Goal: Transaction & Acquisition: Download file/media

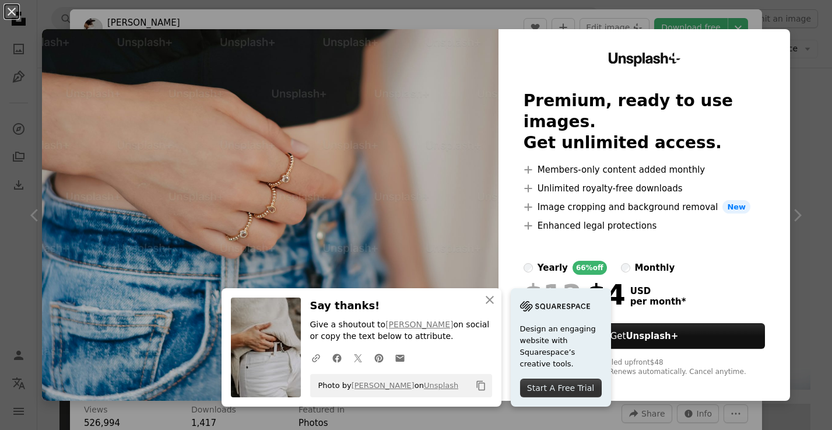
scroll to position [2395, 0]
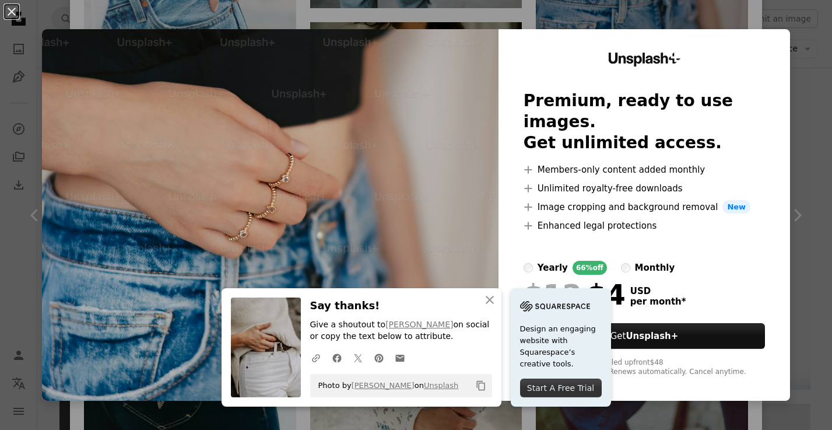
click at [822, 100] on div "An X shape An X shape Close Say thanks! Give a shoutout to [PERSON_NAME] on soc…" at bounding box center [416, 215] width 832 height 430
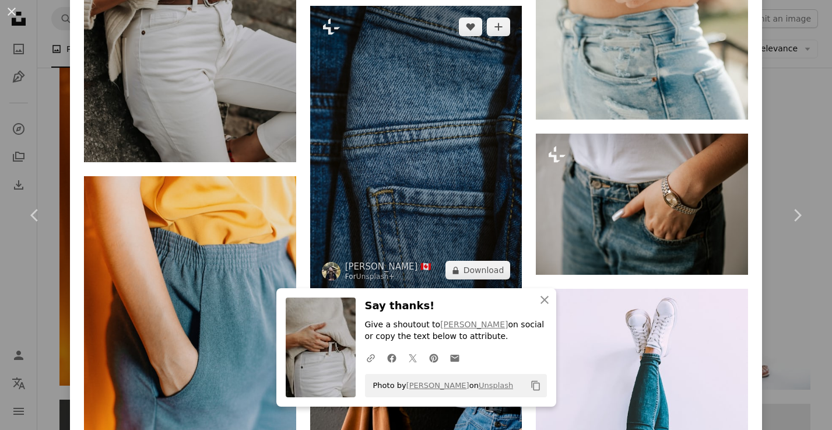
scroll to position [3408, 0]
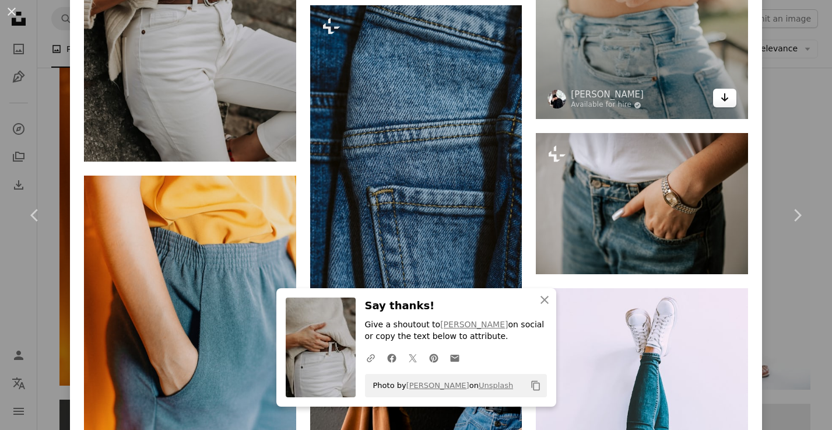
click at [726, 107] on link "Arrow pointing down" at bounding box center [724, 98] width 23 height 19
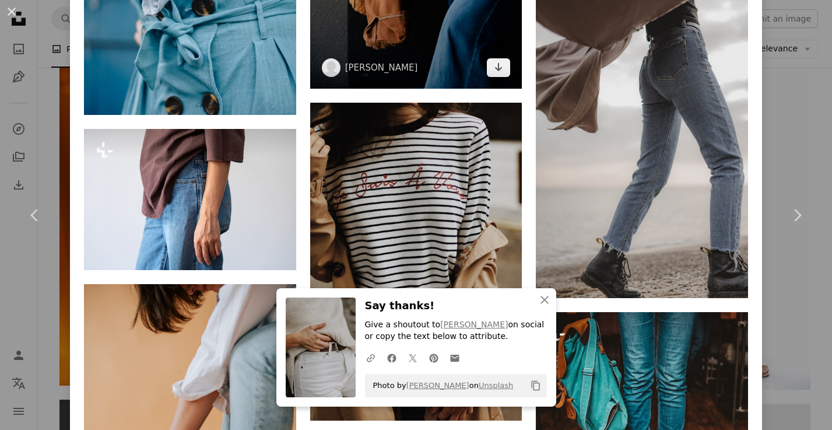
scroll to position [3978, 0]
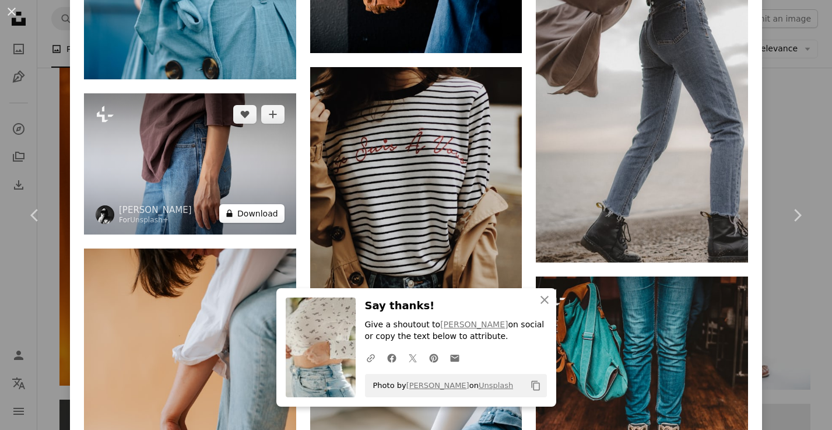
click at [249, 205] on button "A lock Download" at bounding box center [251, 213] width 65 height 19
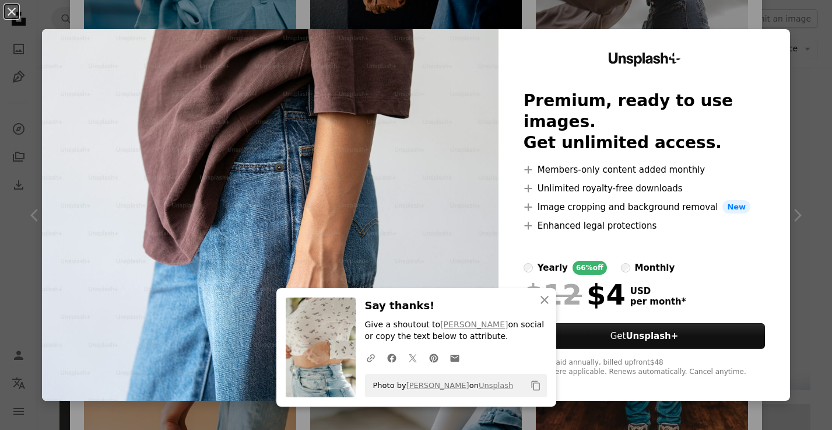
click at [756, 19] on div "An X shape An X shape Close Say thanks! Give a shoutout to [PERSON_NAME] on soc…" at bounding box center [416, 215] width 832 height 430
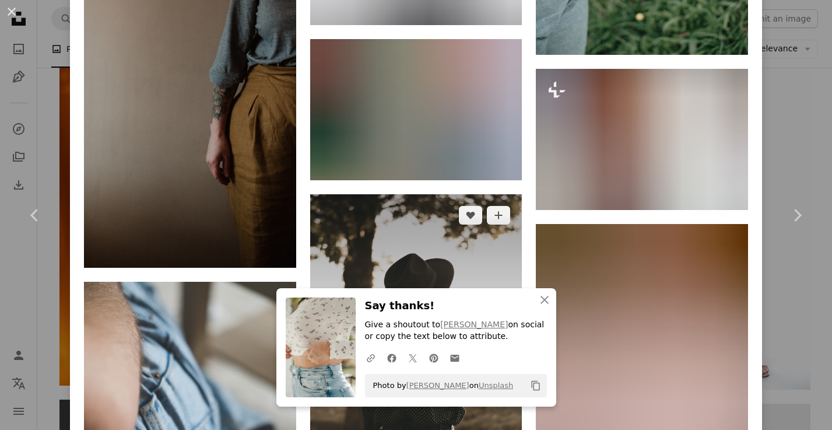
scroll to position [8162, 0]
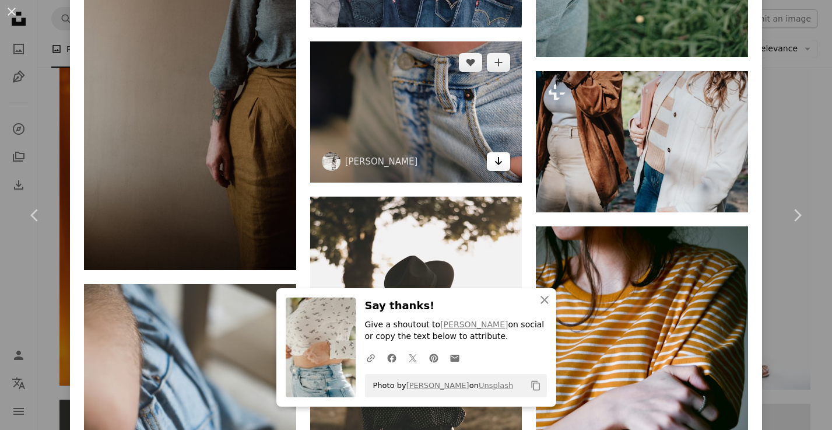
click at [500, 154] on icon "Arrow pointing down" at bounding box center [498, 161] width 9 height 14
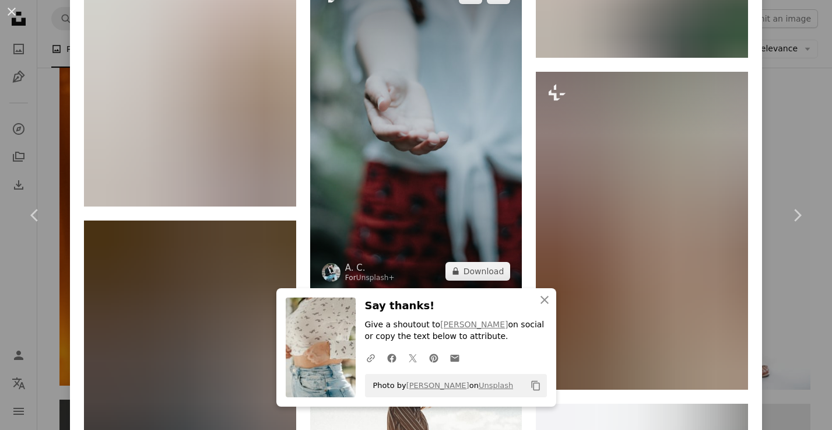
scroll to position [19099, 0]
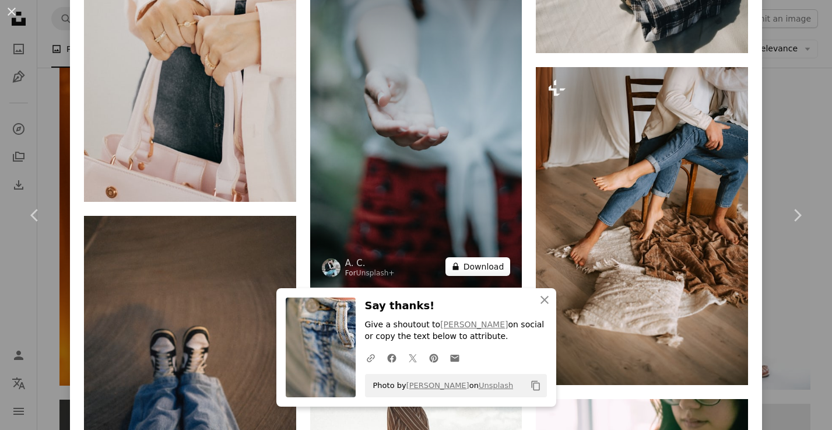
click at [474, 268] on button "A lock Download" at bounding box center [477, 266] width 65 height 19
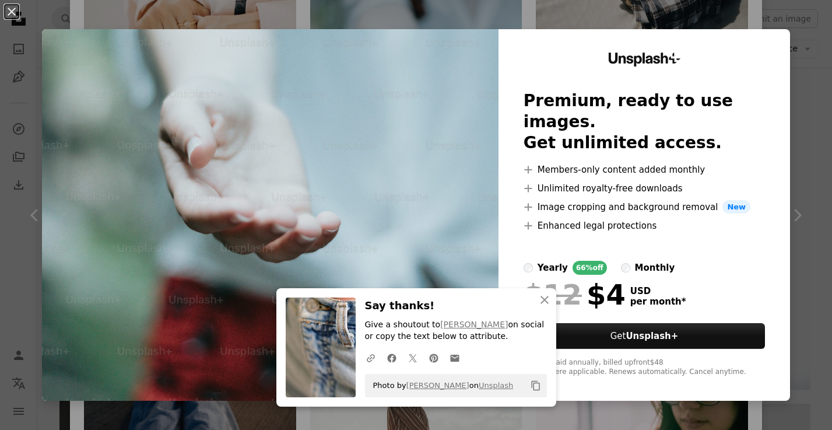
click at [753, 15] on div "An X shape An X shape Close Say thanks! Give a shoutout to [PERSON_NAME] on soc…" at bounding box center [416, 215] width 832 height 430
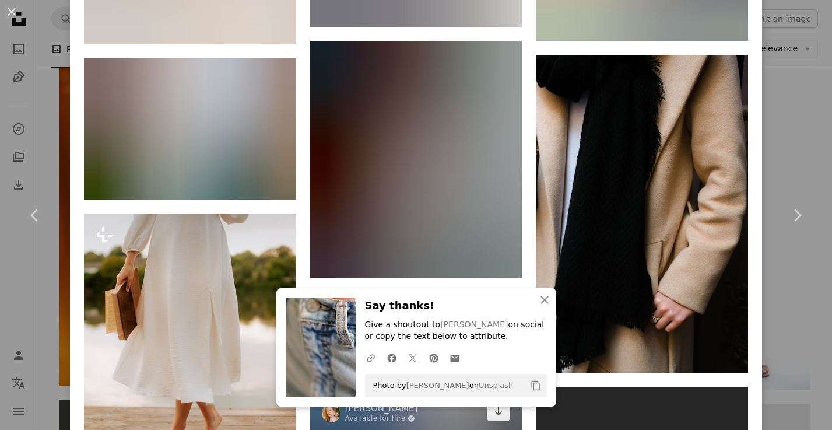
scroll to position [22709, 0]
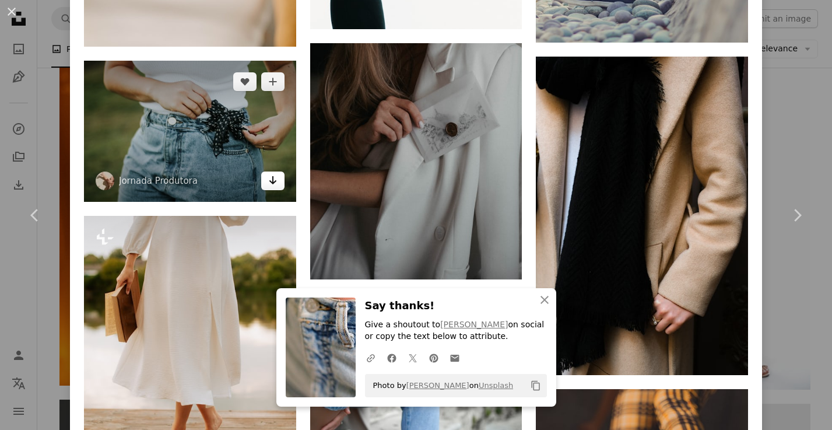
click at [272, 176] on icon "Download" at bounding box center [273, 180] width 8 height 8
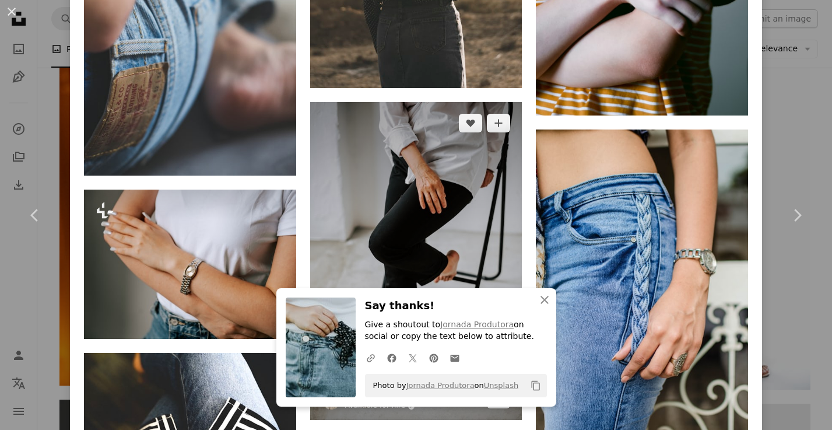
scroll to position [8590, 0]
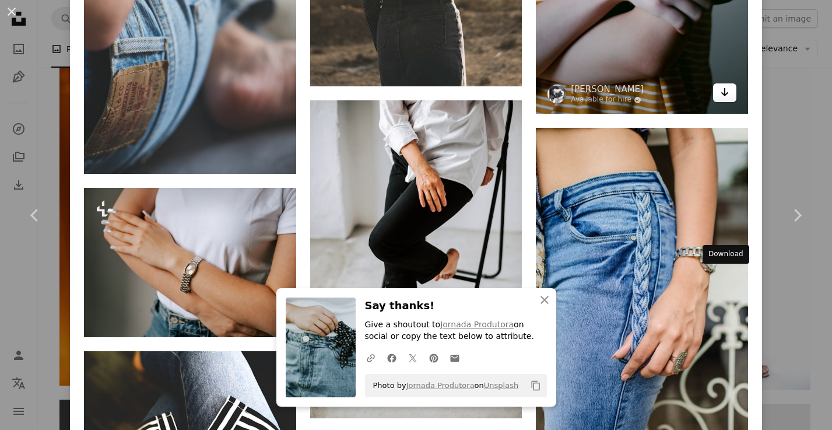
click at [723, 96] on icon "Download" at bounding box center [725, 92] width 8 height 8
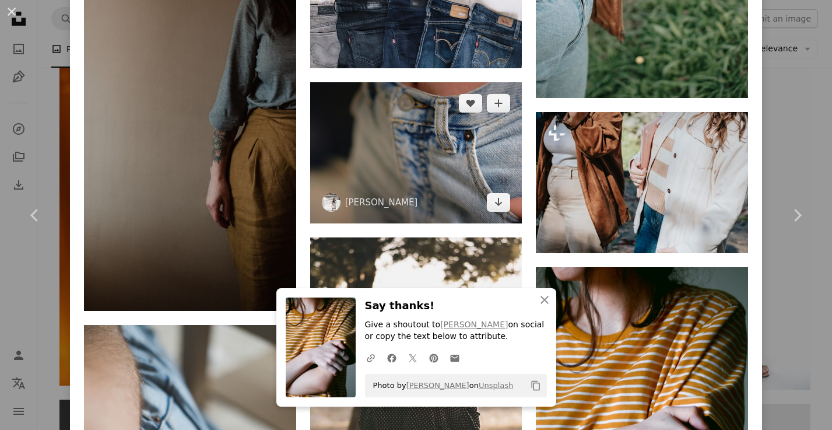
scroll to position [8120, 0]
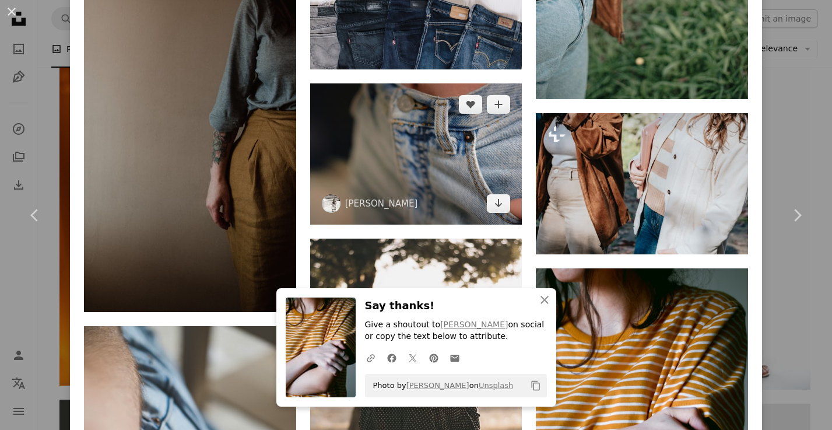
click at [453, 160] on img at bounding box center [416, 153] width 212 height 141
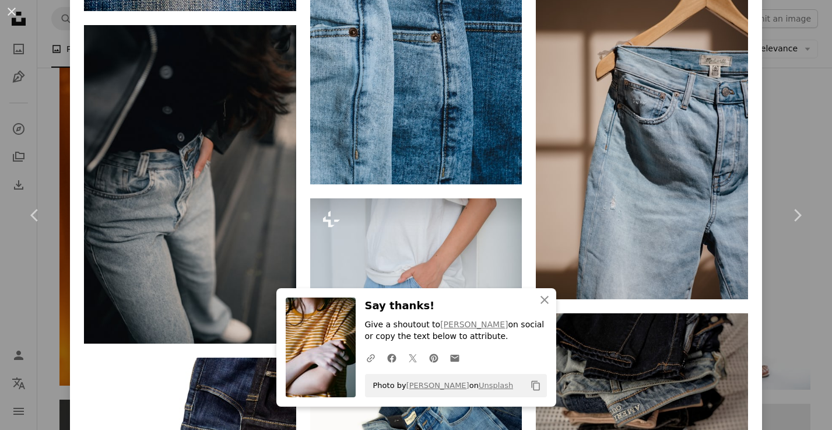
scroll to position [2750, 0]
